Goal: Transaction & Acquisition: Purchase product/service

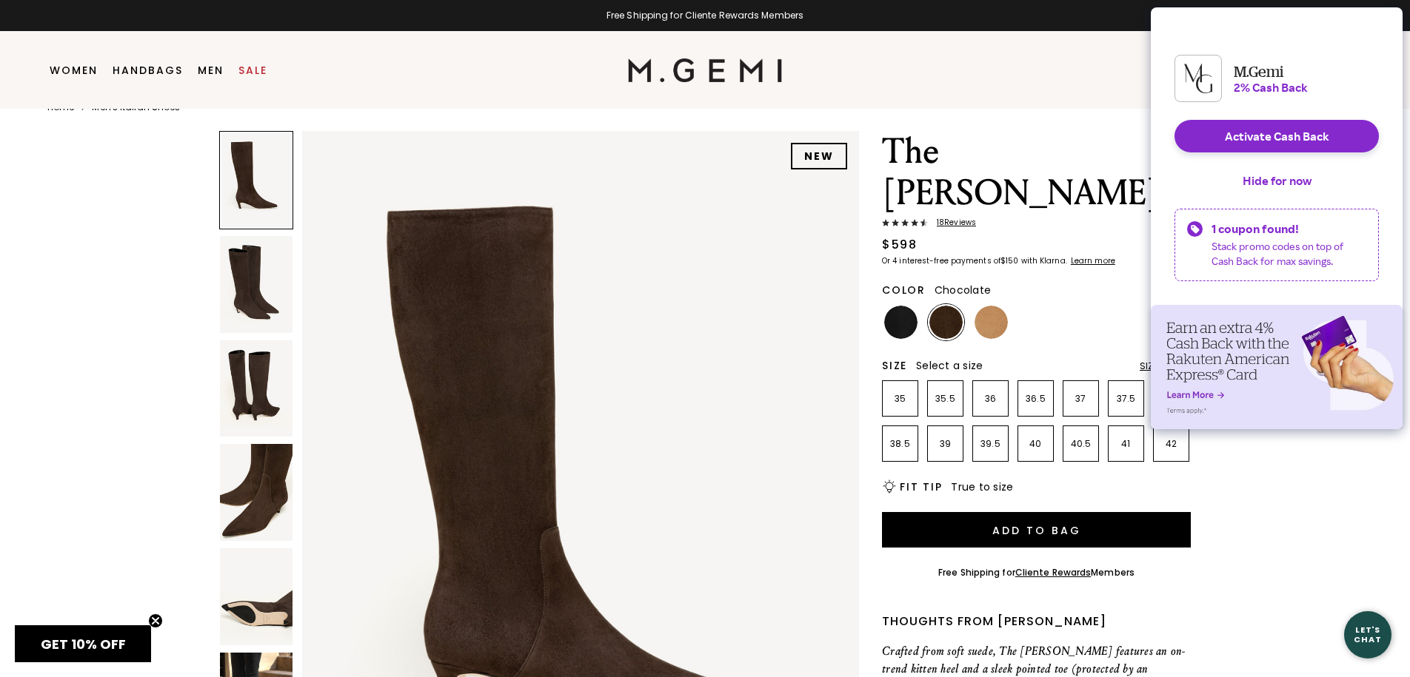
scroll to position [28, 0]
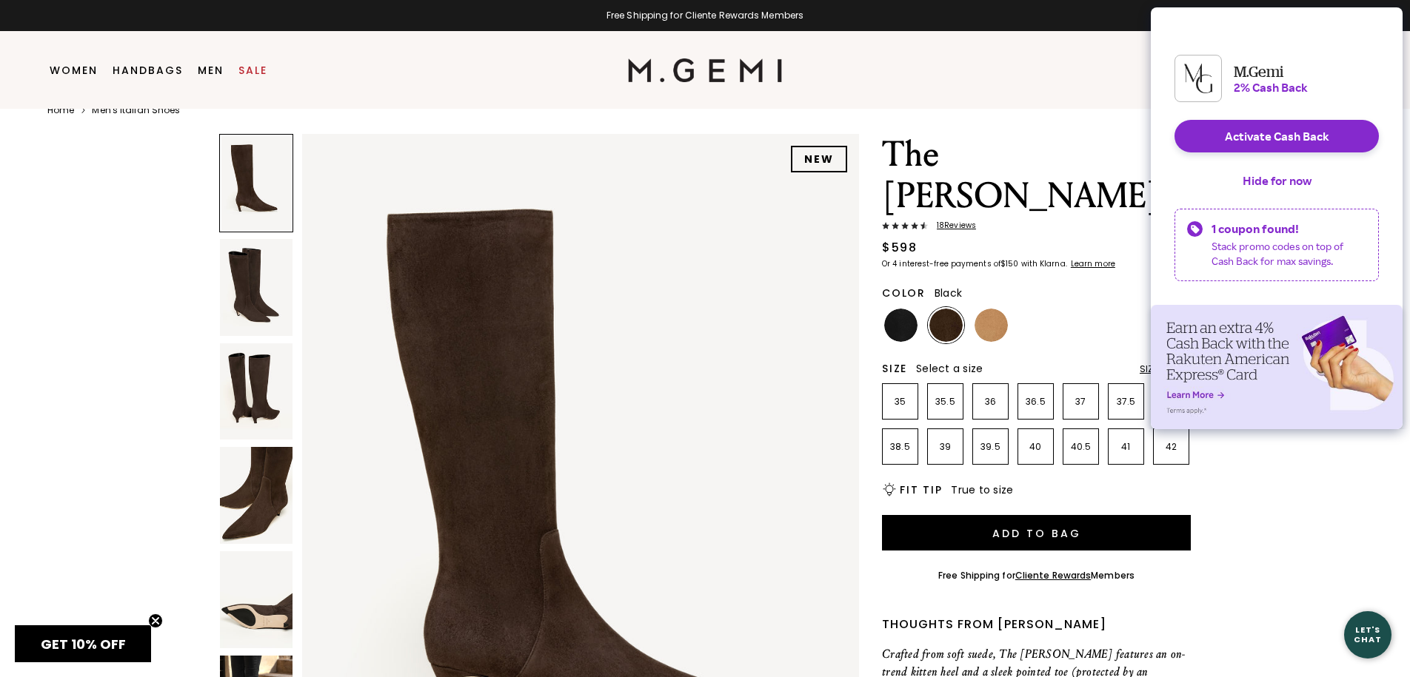
click at [906, 309] on img at bounding box center [900, 325] width 33 height 33
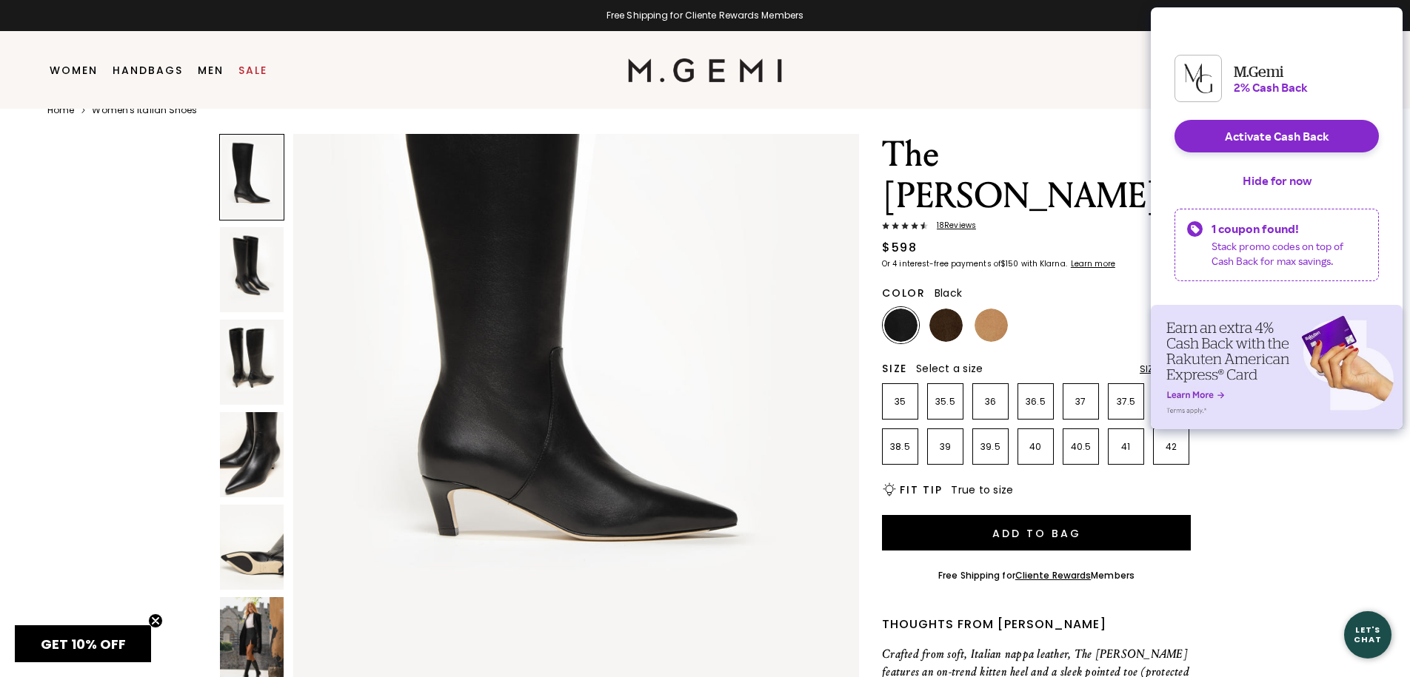
click at [244, 626] on img at bounding box center [252, 640] width 64 height 85
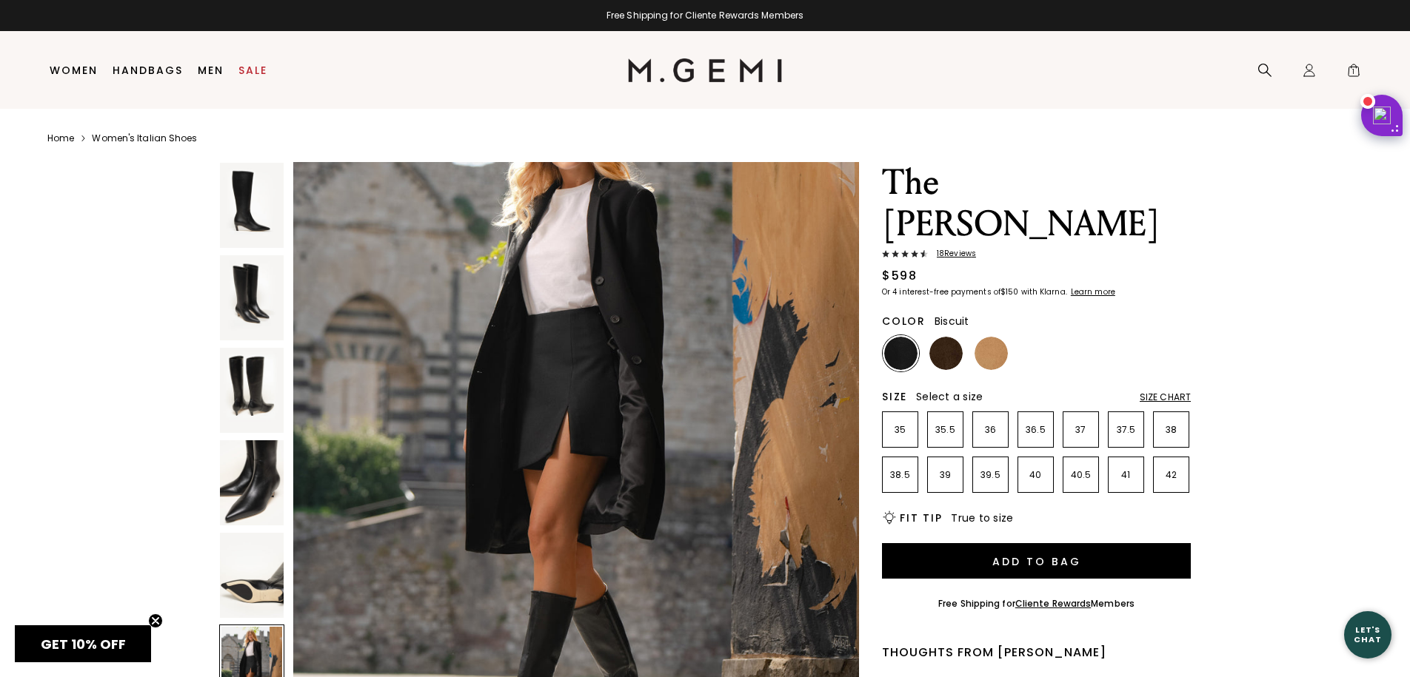
click at [988, 337] on img at bounding box center [990, 353] width 33 height 33
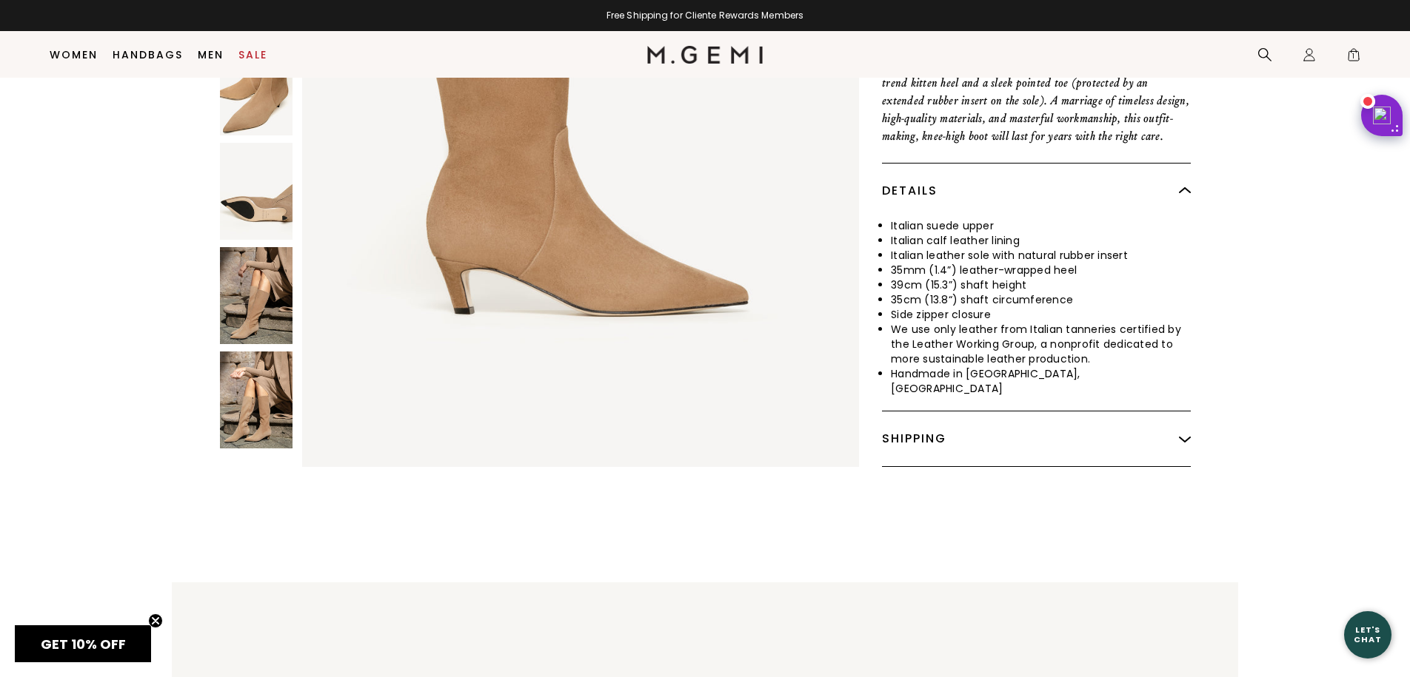
scroll to position [672, 0]
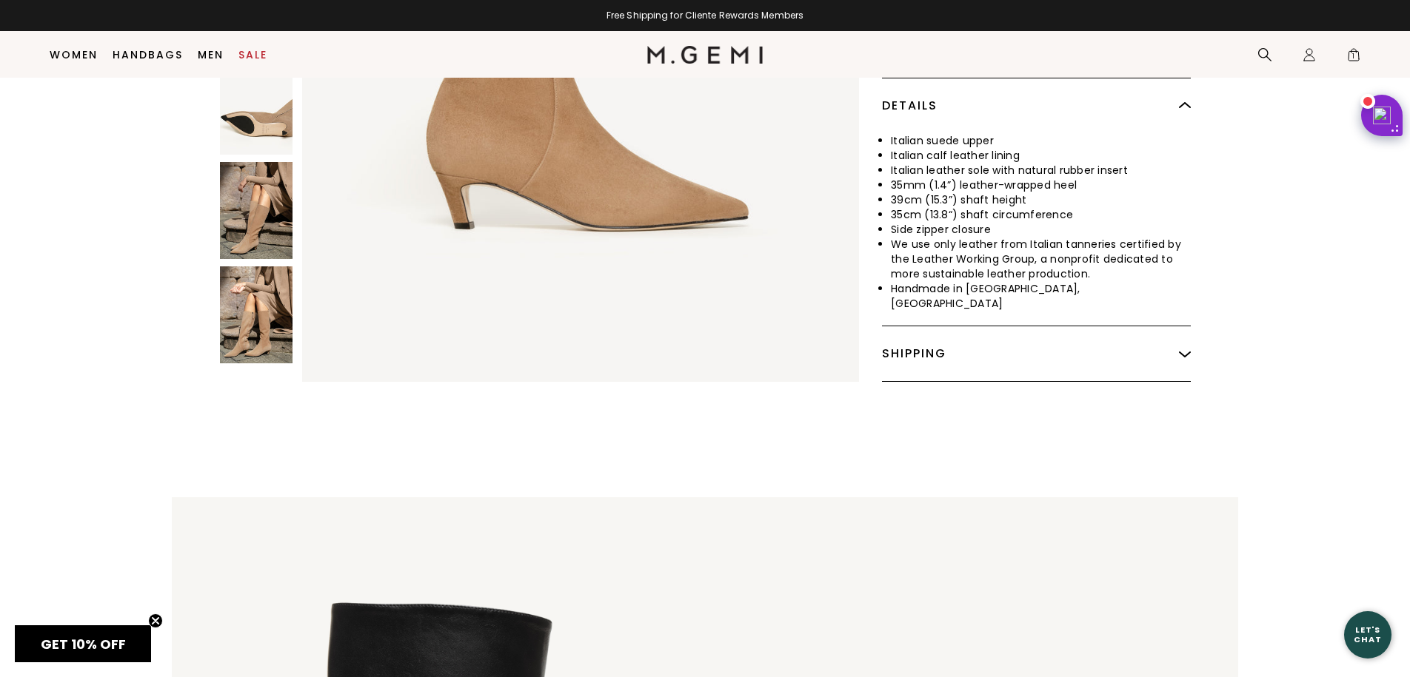
click at [266, 287] on img at bounding box center [256, 315] width 73 height 97
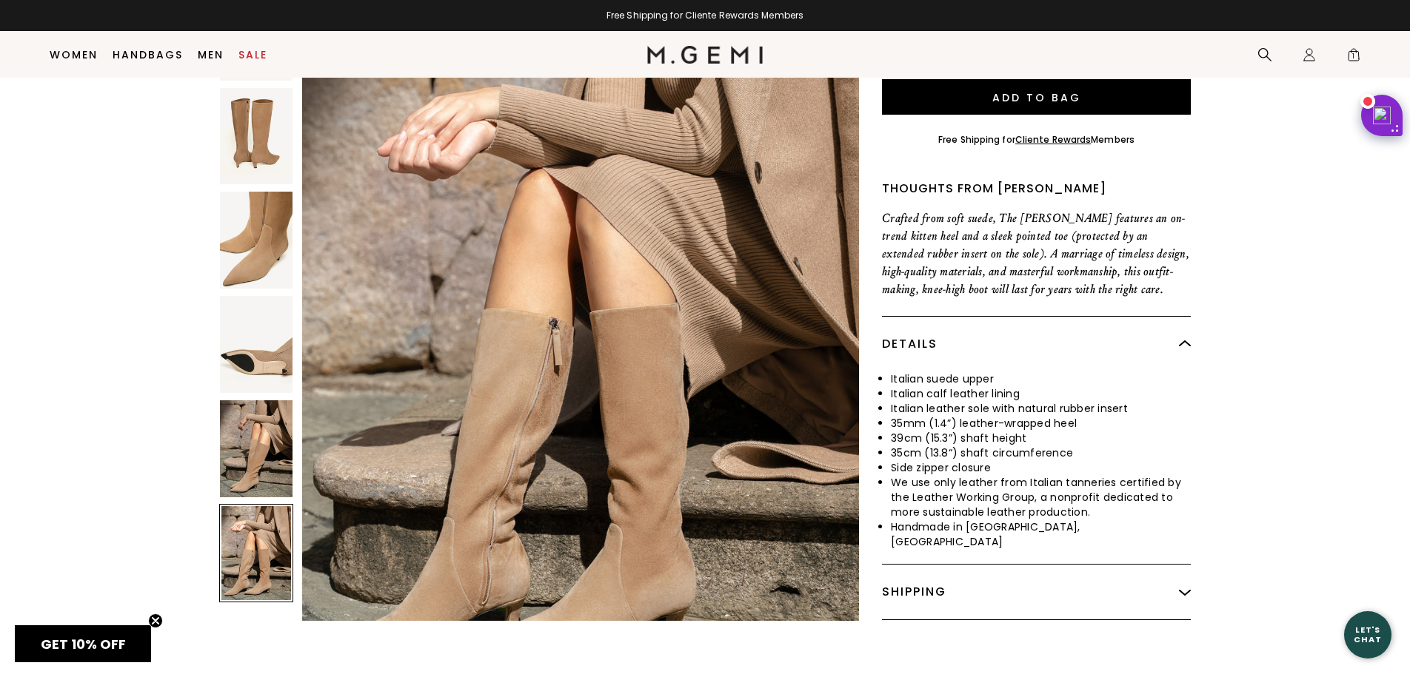
scroll to position [429, 0]
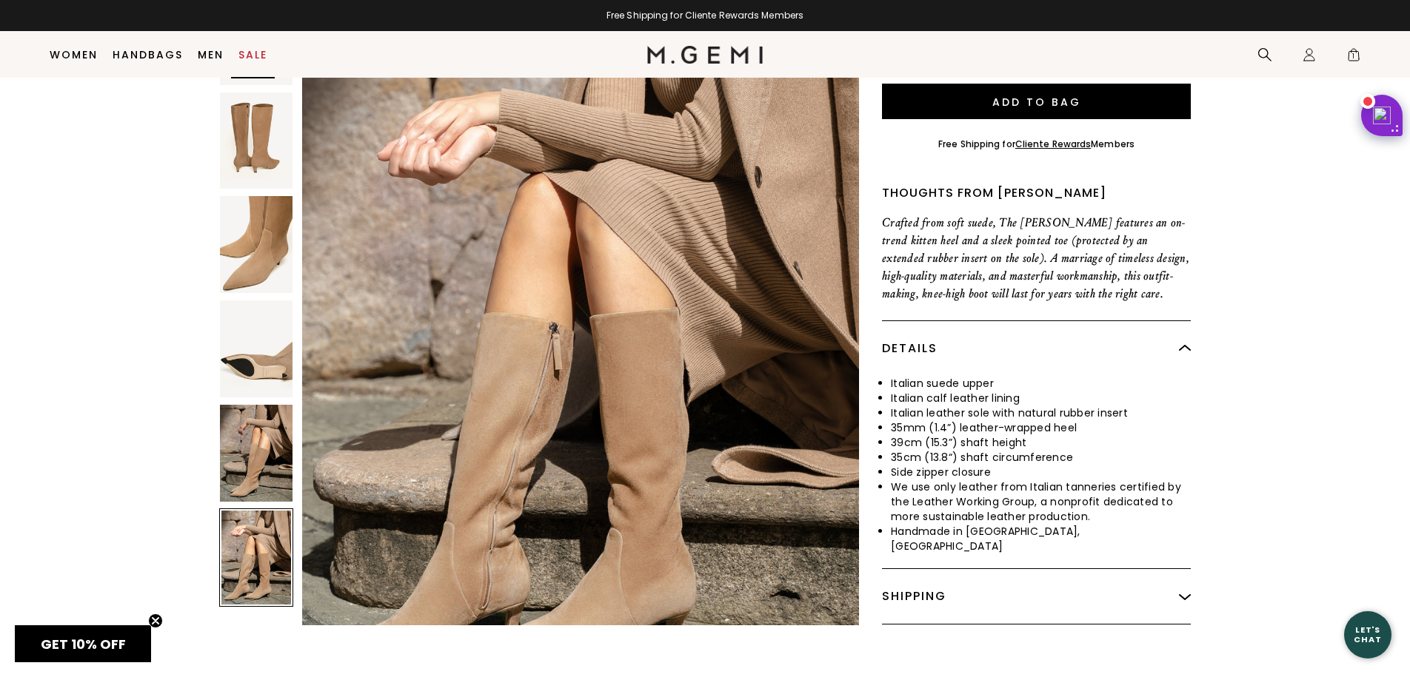
click at [255, 52] on link "Sale" at bounding box center [252, 55] width 29 height 12
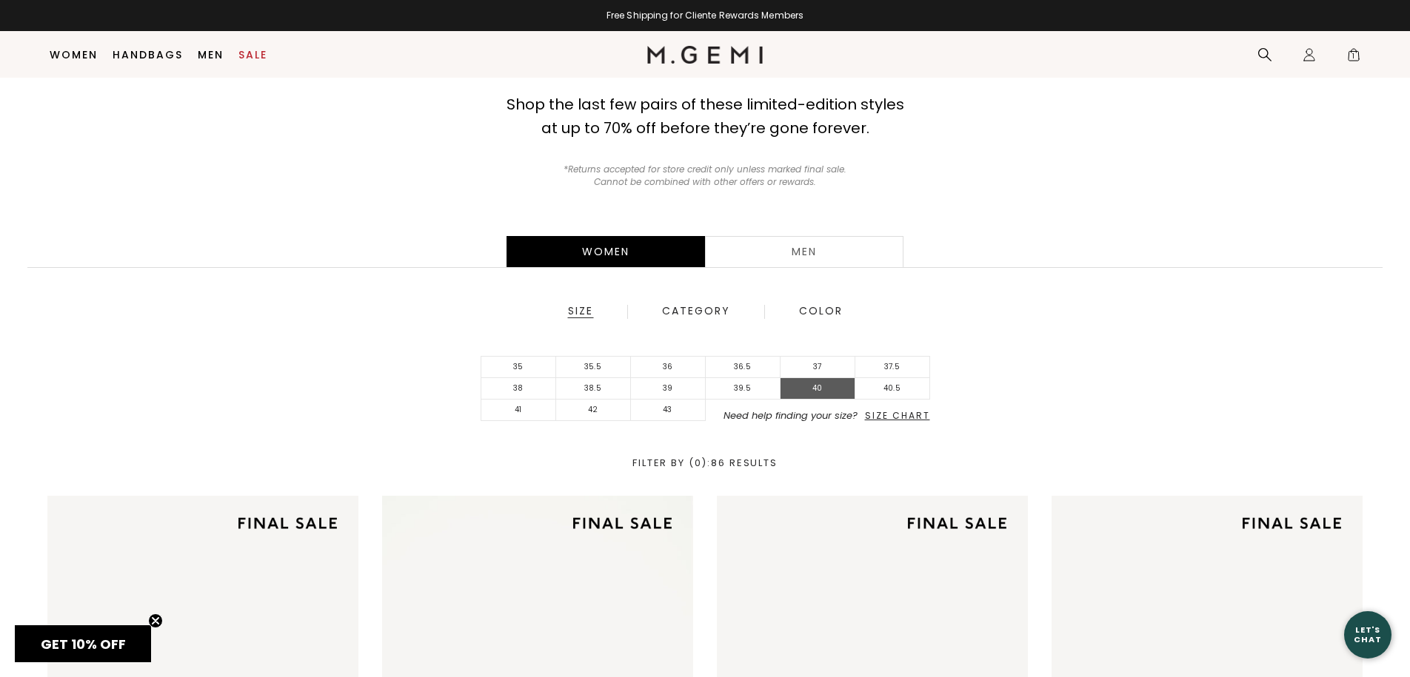
drag, startPoint x: 799, startPoint y: 387, endPoint x: 831, endPoint y: 386, distance: 31.8
click at [799, 386] on li "40" at bounding box center [817, 388] width 75 height 21
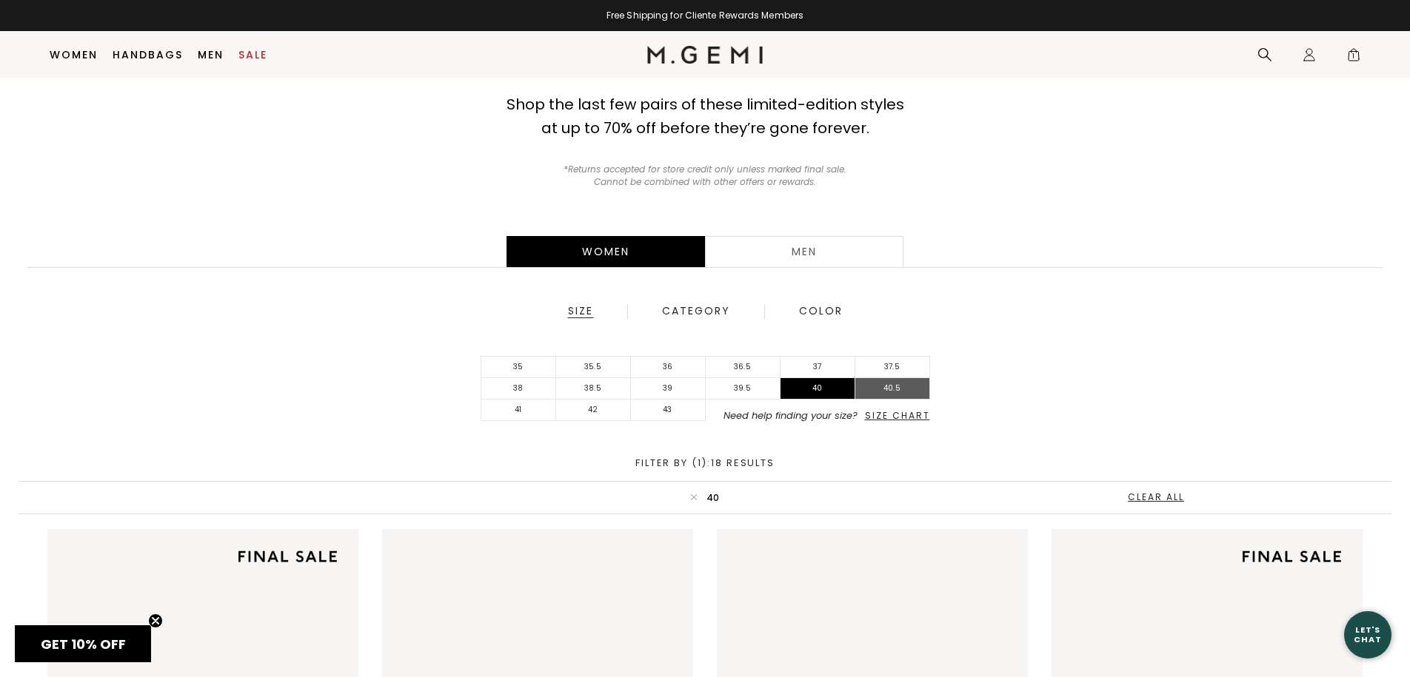
click at [876, 387] on li "40.5" at bounding box center [892, 388] width 75 height 21
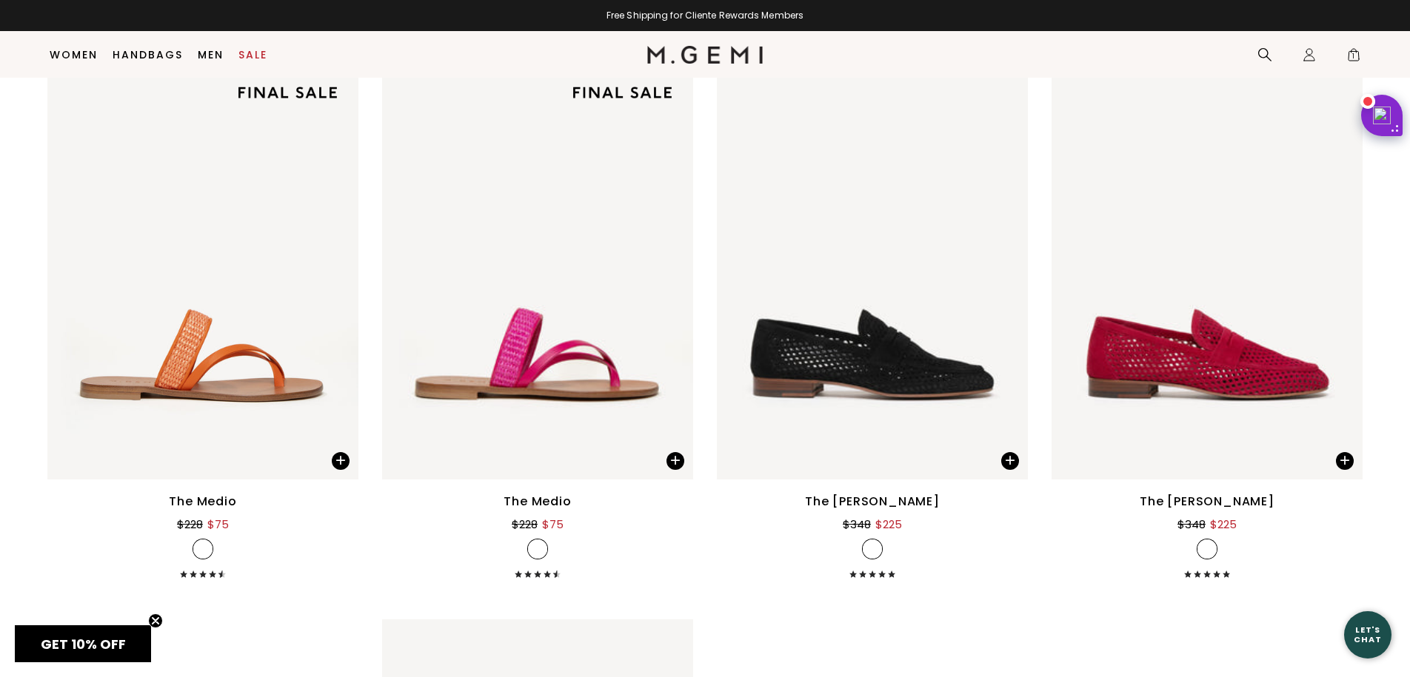
scroll to position [1149, 0]
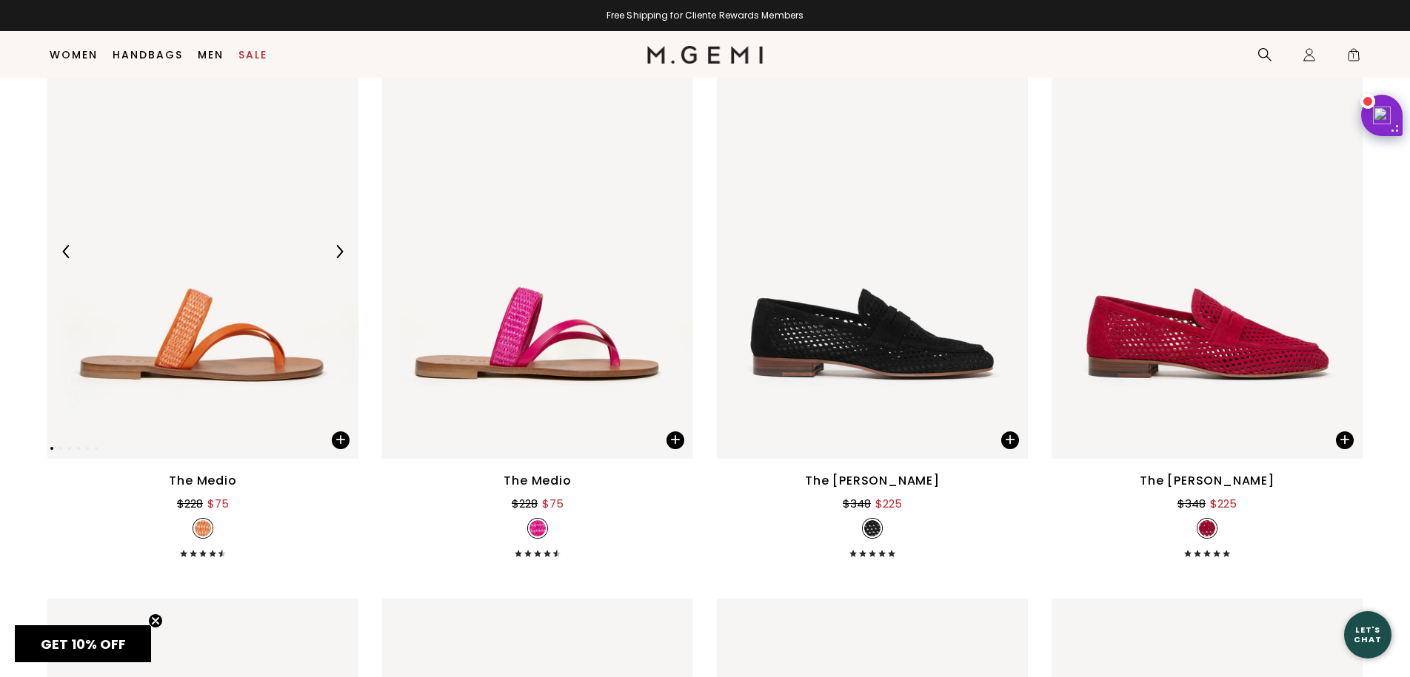
click at [252, 373] on img at bounding box center [202, 251] width 311 height 415
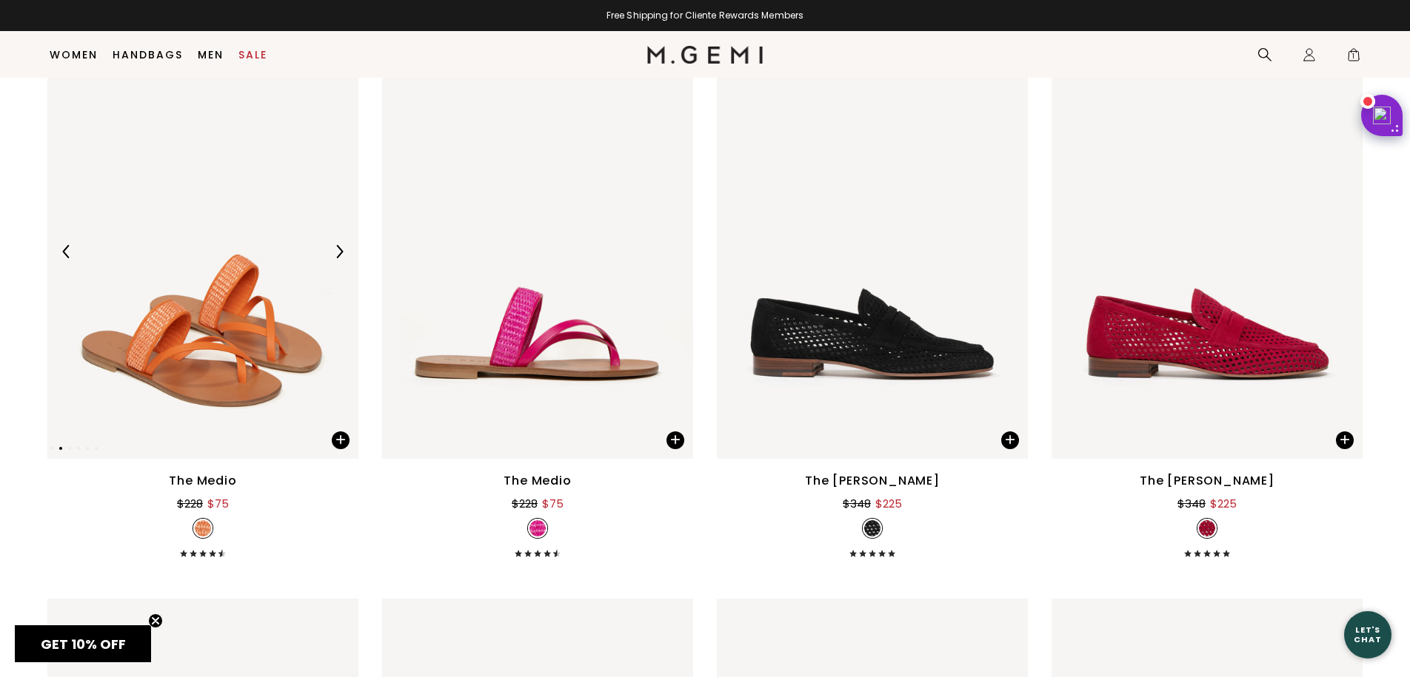
click at [237, 295] on img at bounding box center [202, 251] width 311 height 415
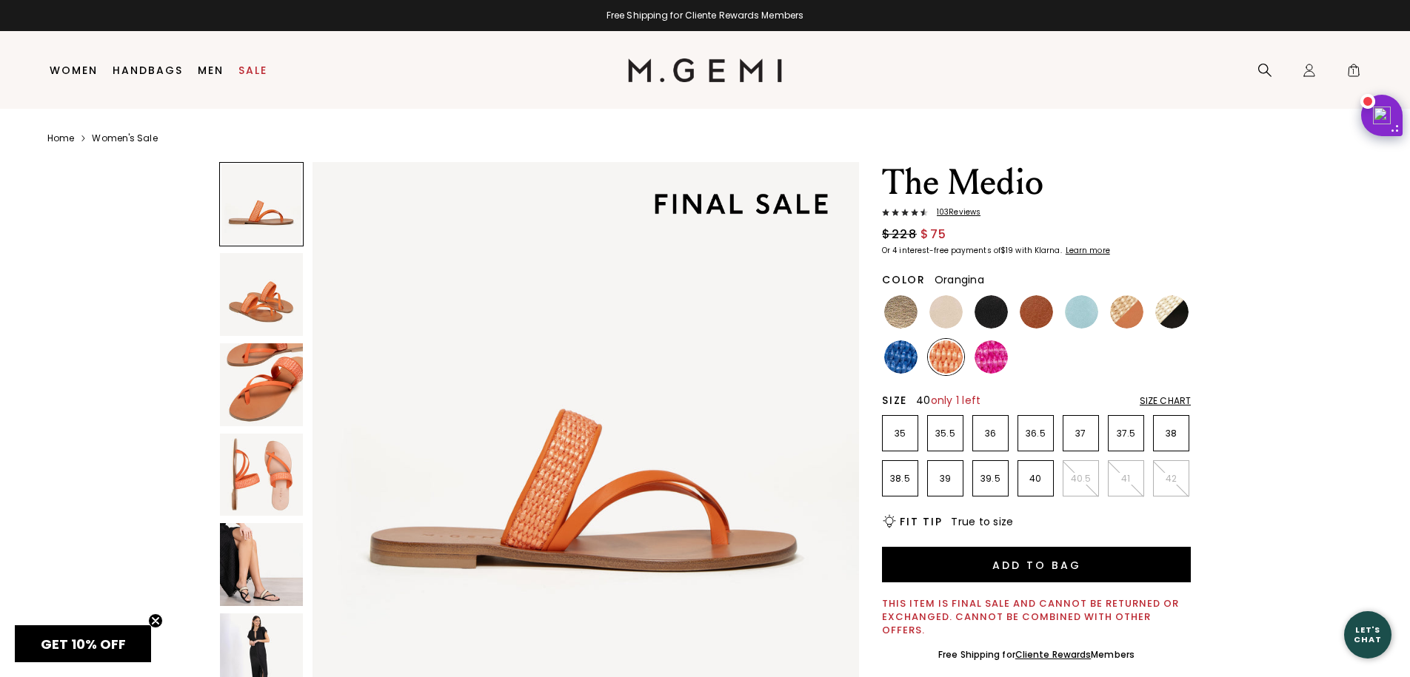
click at [1048, 478] on p "40" at bounding box center [1035, 479] width 35 height 12
click at [887, 360] on img at bounding box center [900, 357] width 33 height 33
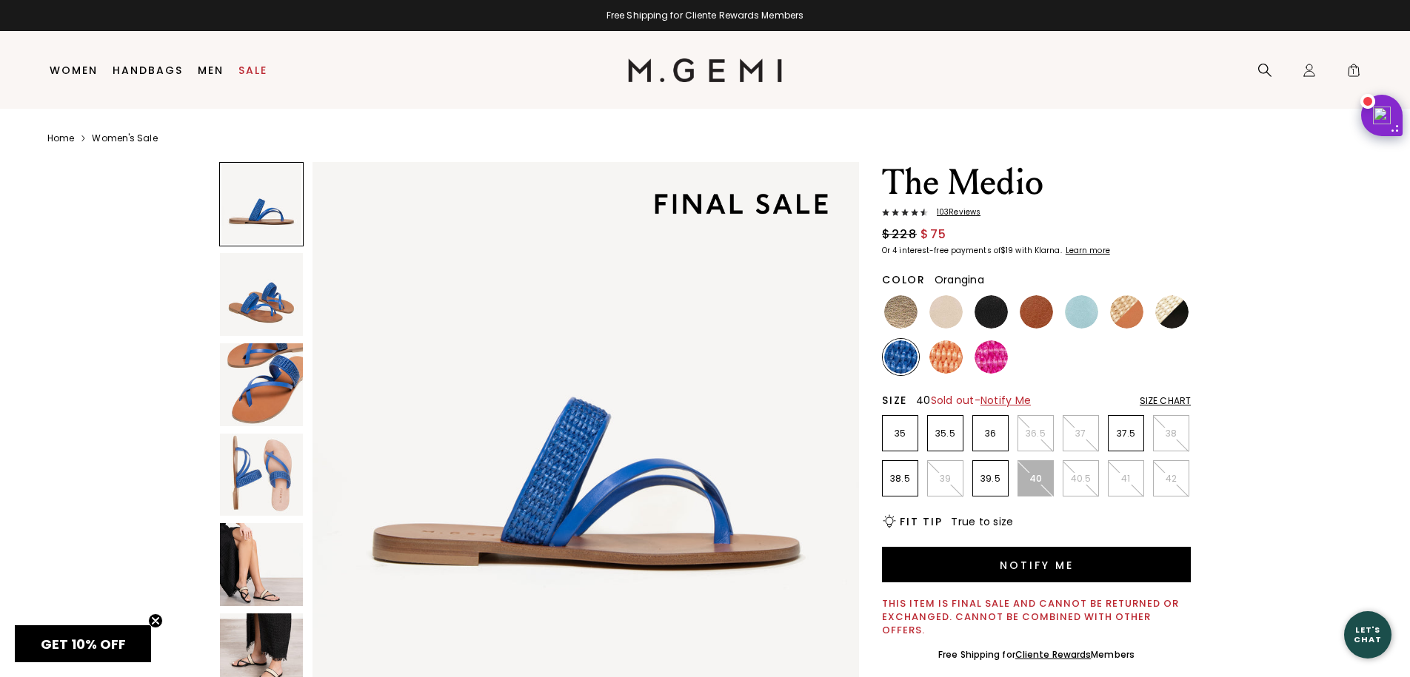
click at [948, 357] on img at bounding box center [945, 357] width 33 height 33
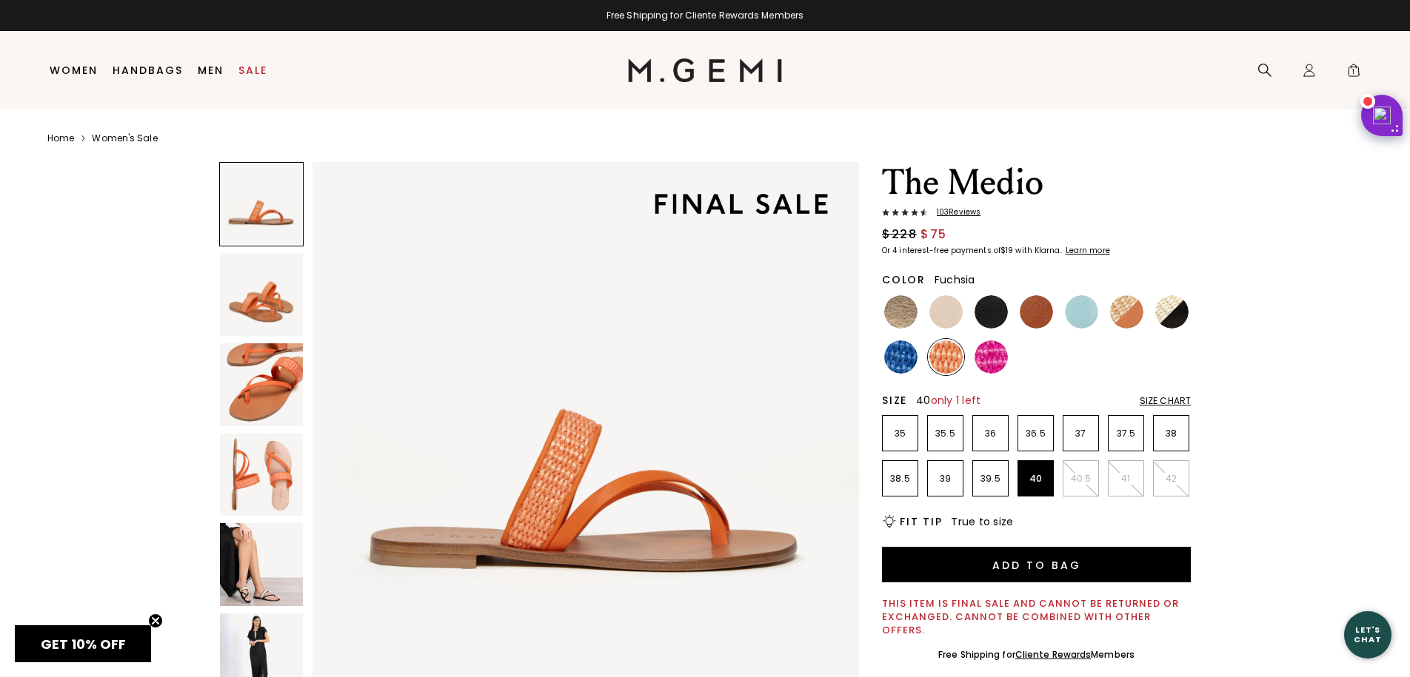
click at [977, 361] on img at bounding box center [990, 357] width 33 height 33
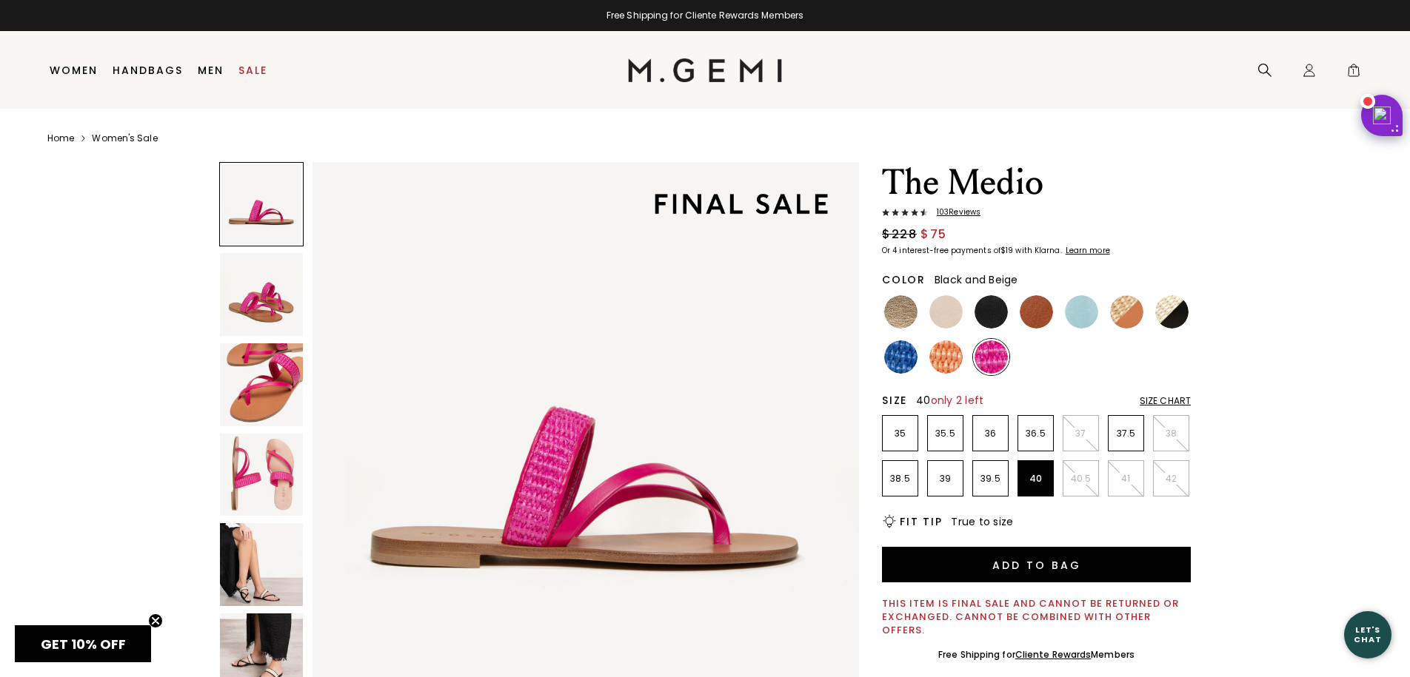
click at [1179, 321] on img at bounding box center [1171, 311] width 33 height 33
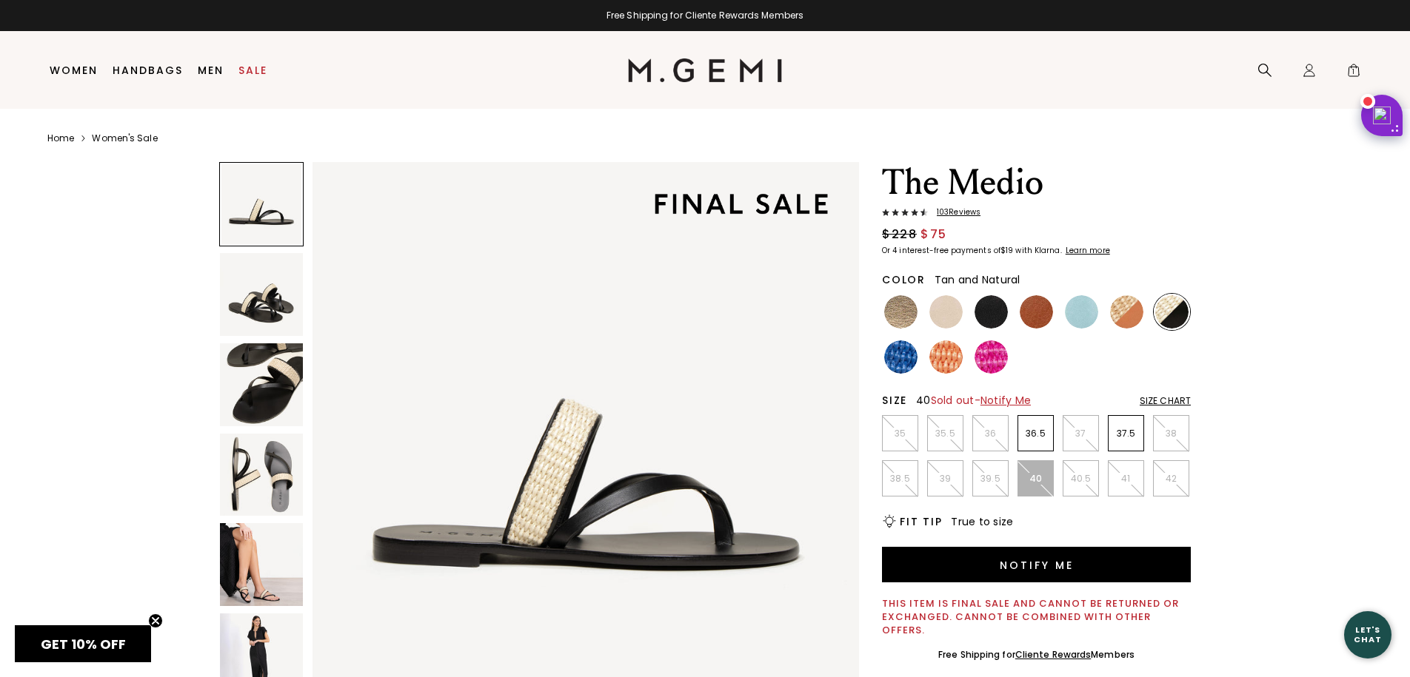
click at [1114, 320] on img at bounding box center [1126, 311] width 33 height 33
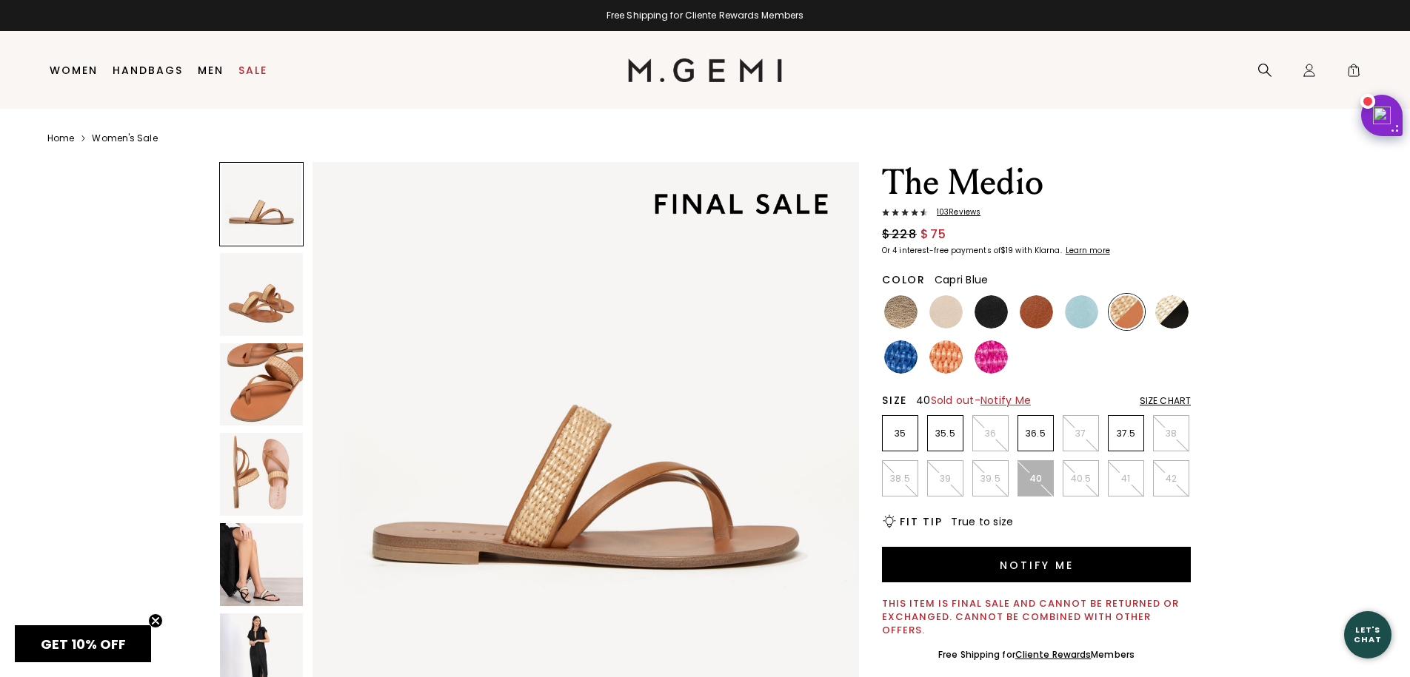
click at [1083, 322] on img at bounding box center [1081, 311] width 33 height 33
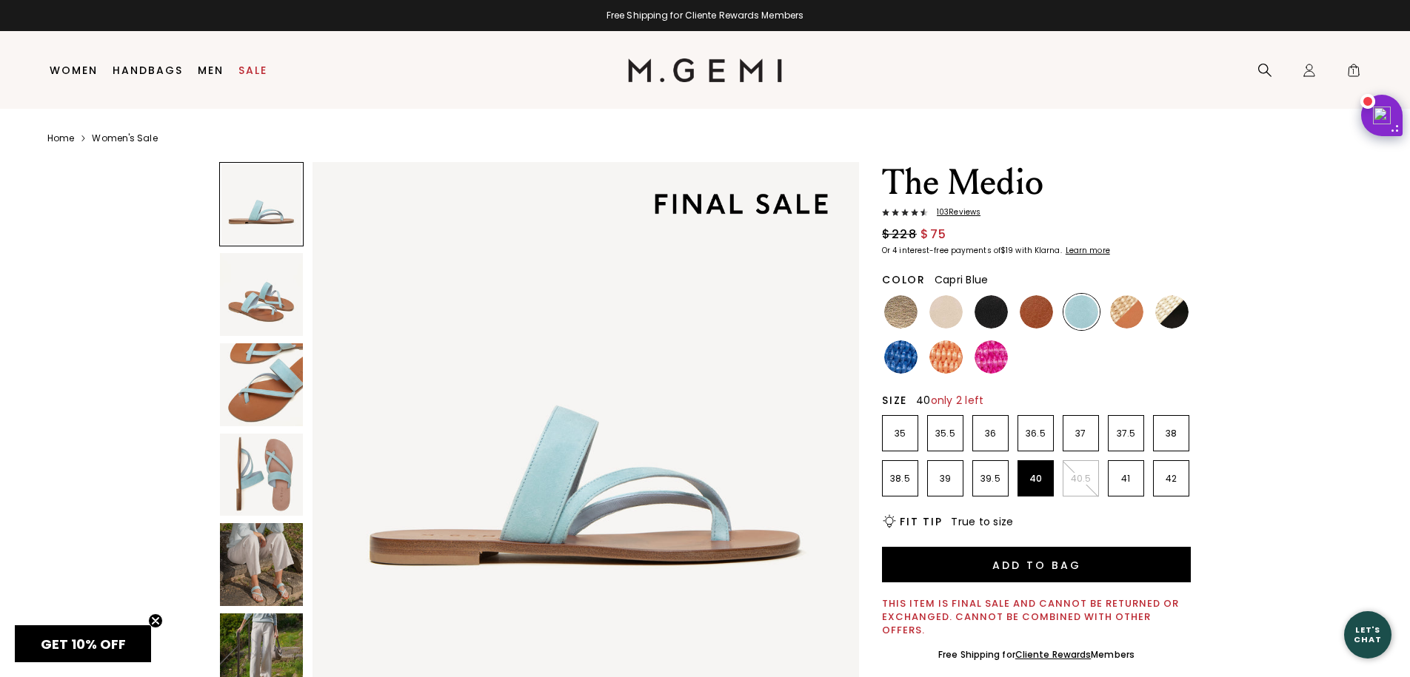
click at [267, 556] on img at bounding box center [261, 564] width 83 height 83
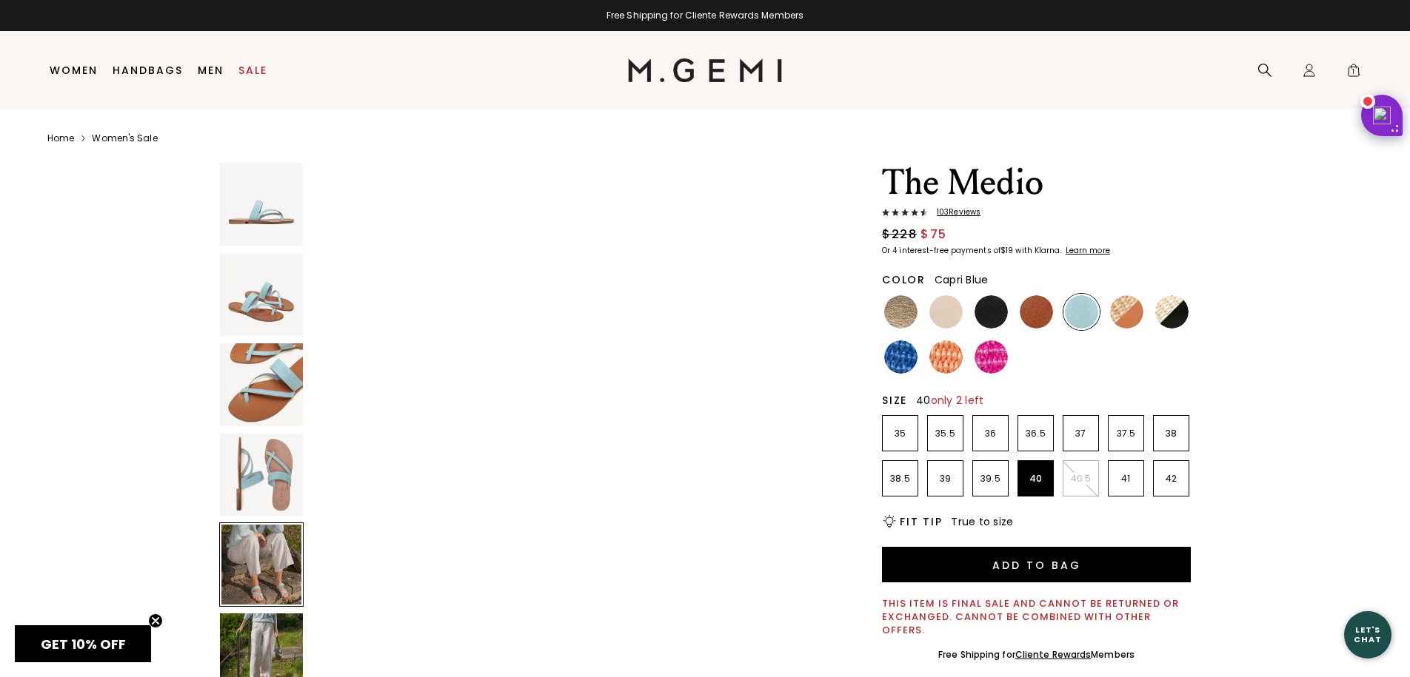
scroll to position [2303, 0]
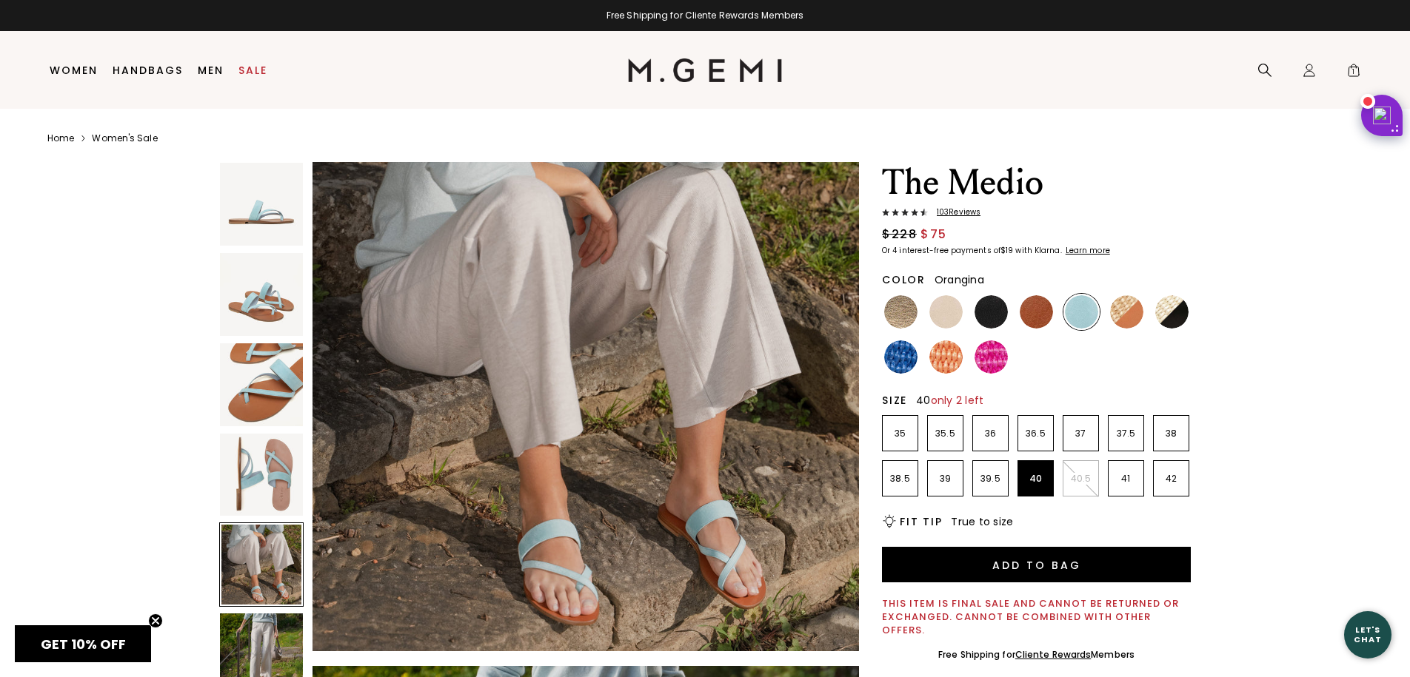
click at [948, 368] on img at bounding box center [945, 357] width 33 height 33
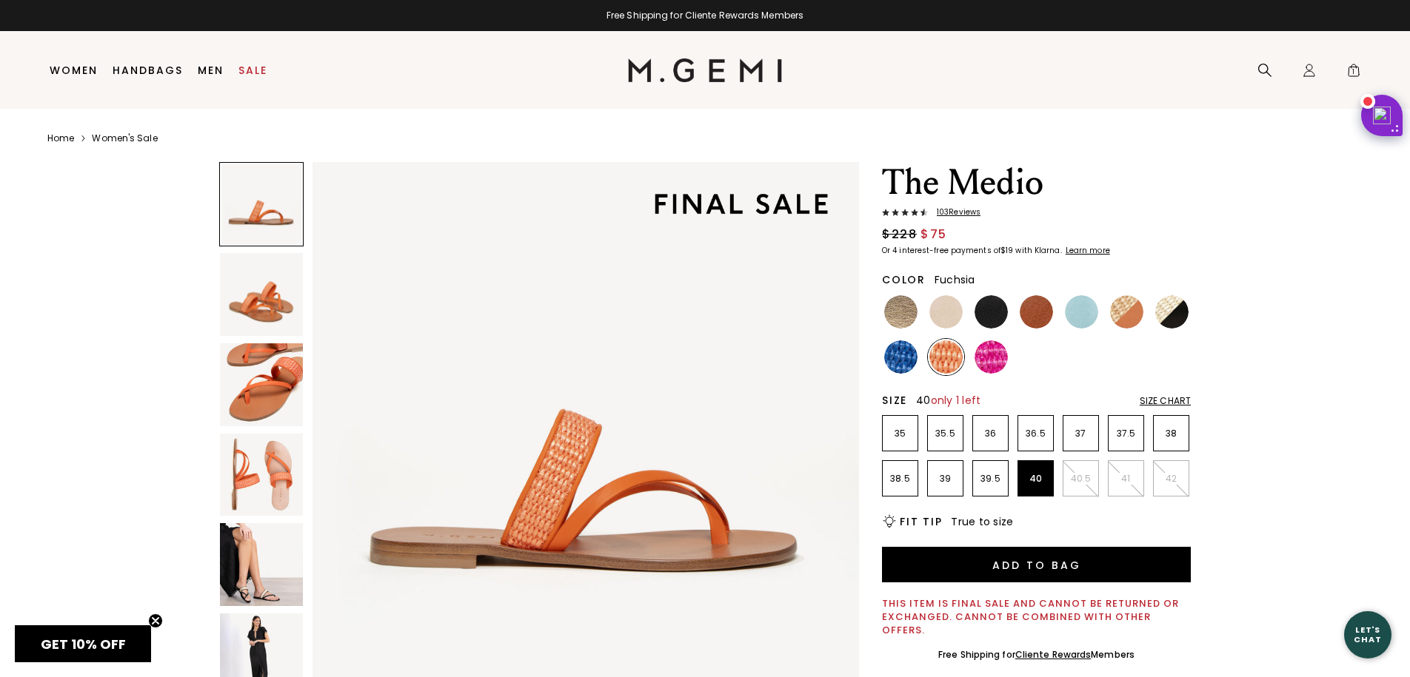
click at [1004, 361] on img at bounding box center [990, 357] width 33 height 33
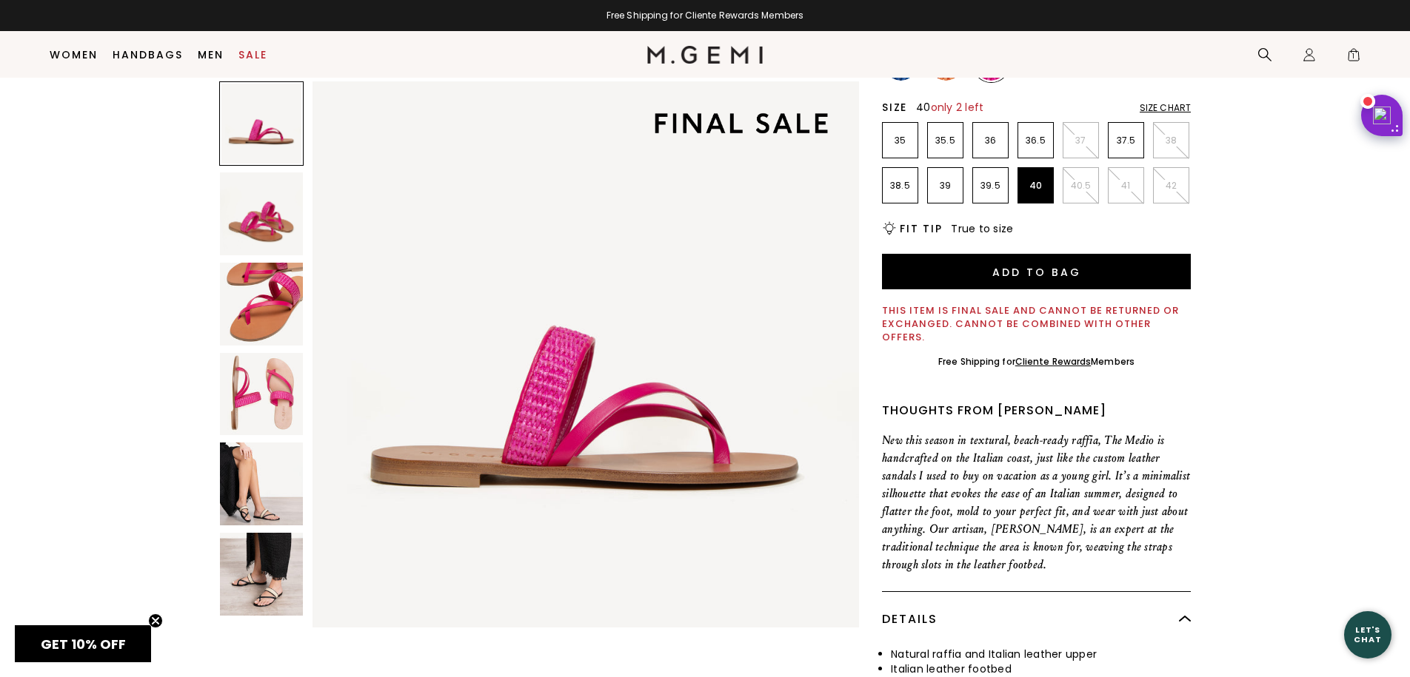
scroll to position [257, 0]
